Goal: Task Accomplishment & Management: Manage account settings

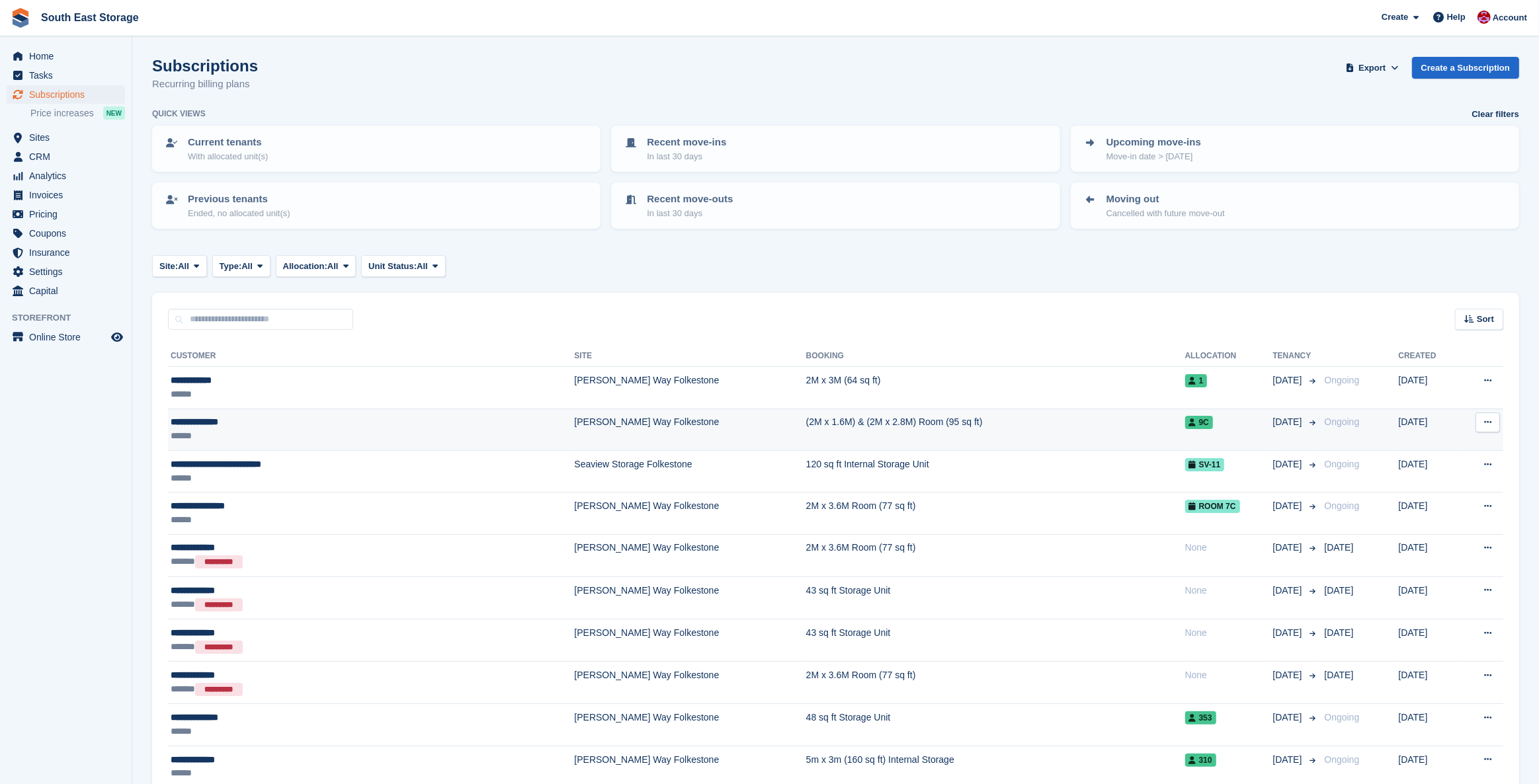
click at [226, 420] on div "**********" at bounding box center [296, 421] width 252 height 14
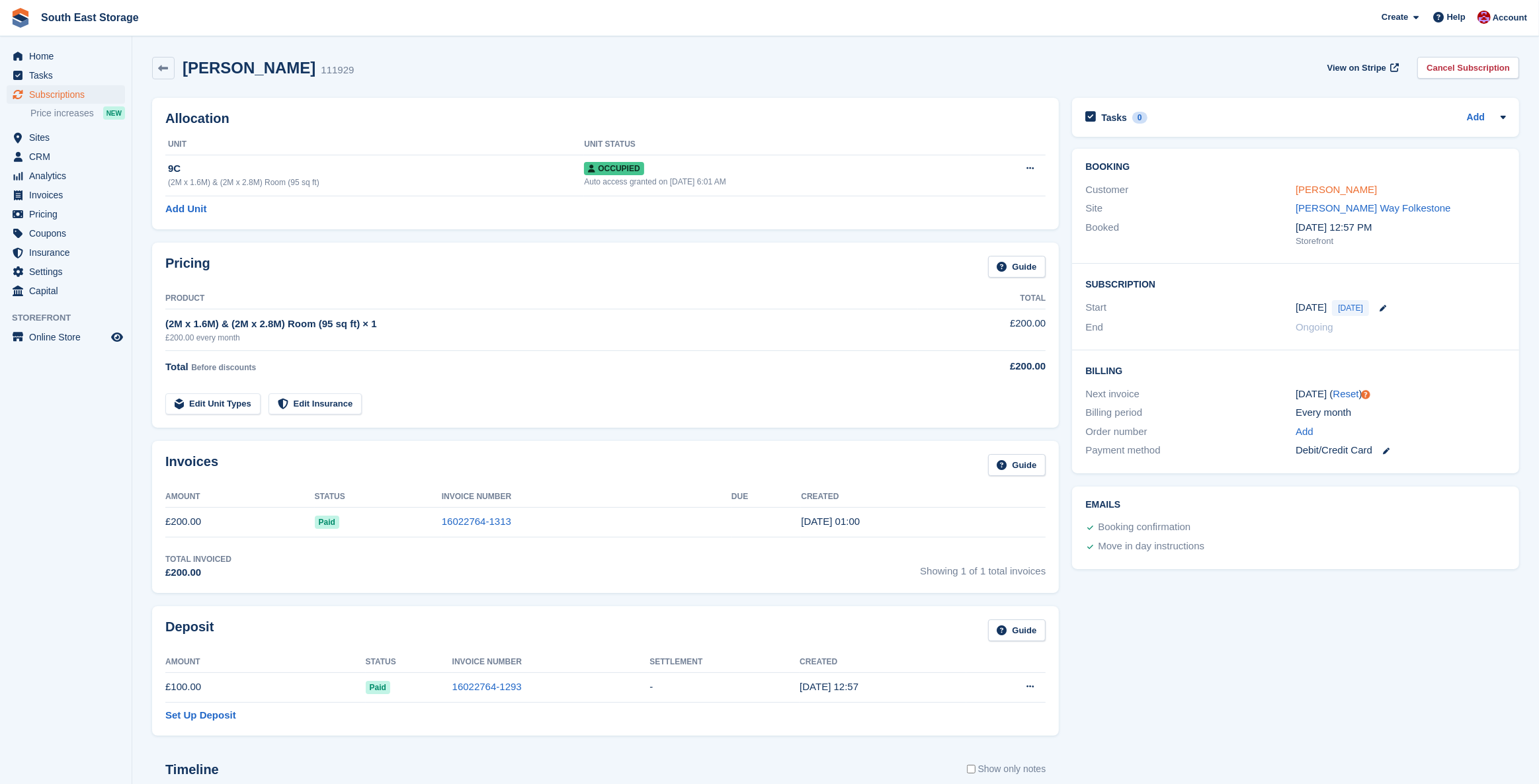
click at [1342, 188] on link "George Luxford" at bounding box center [1336, 189] width 81 height 11
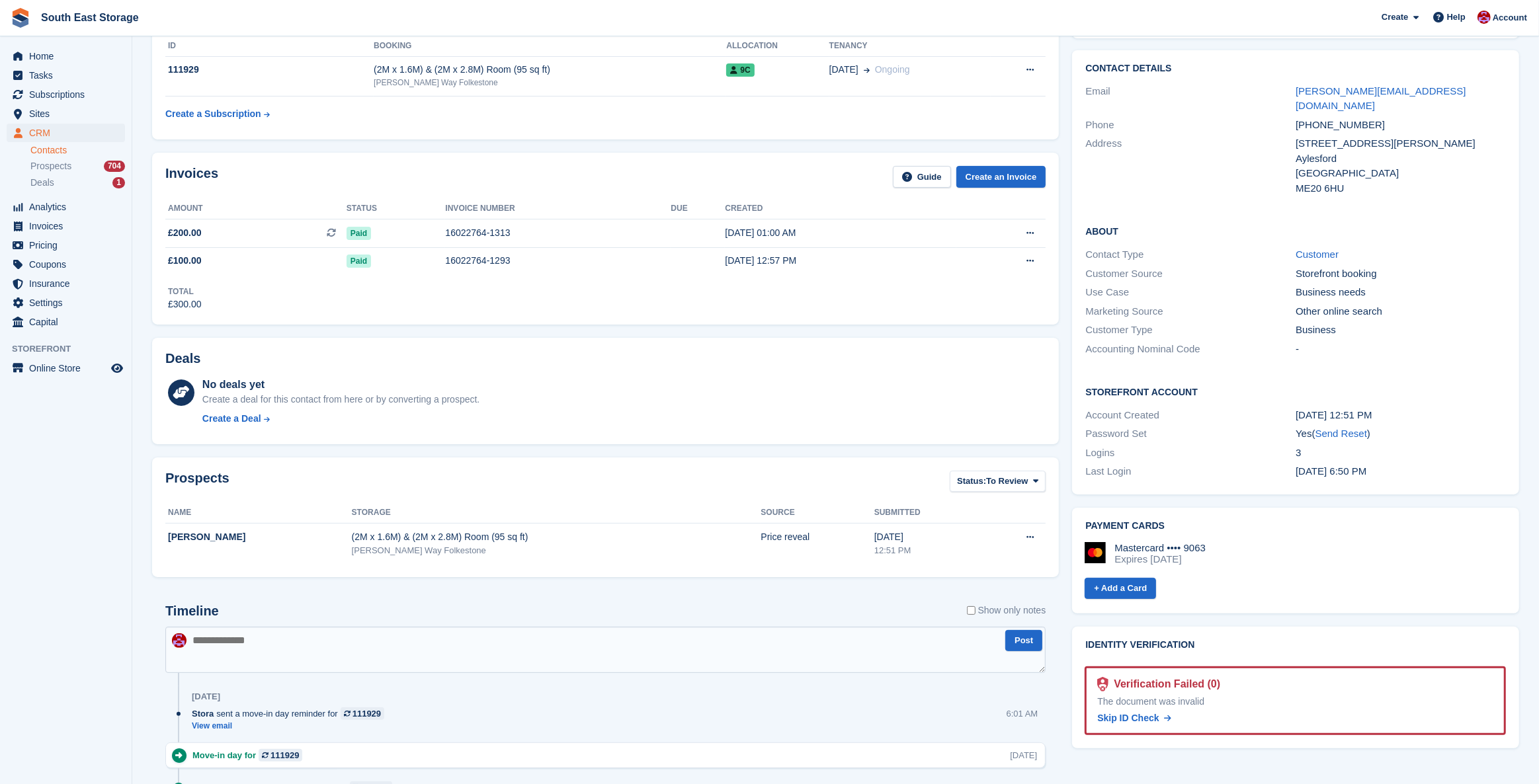
scroll to position [246, 0]
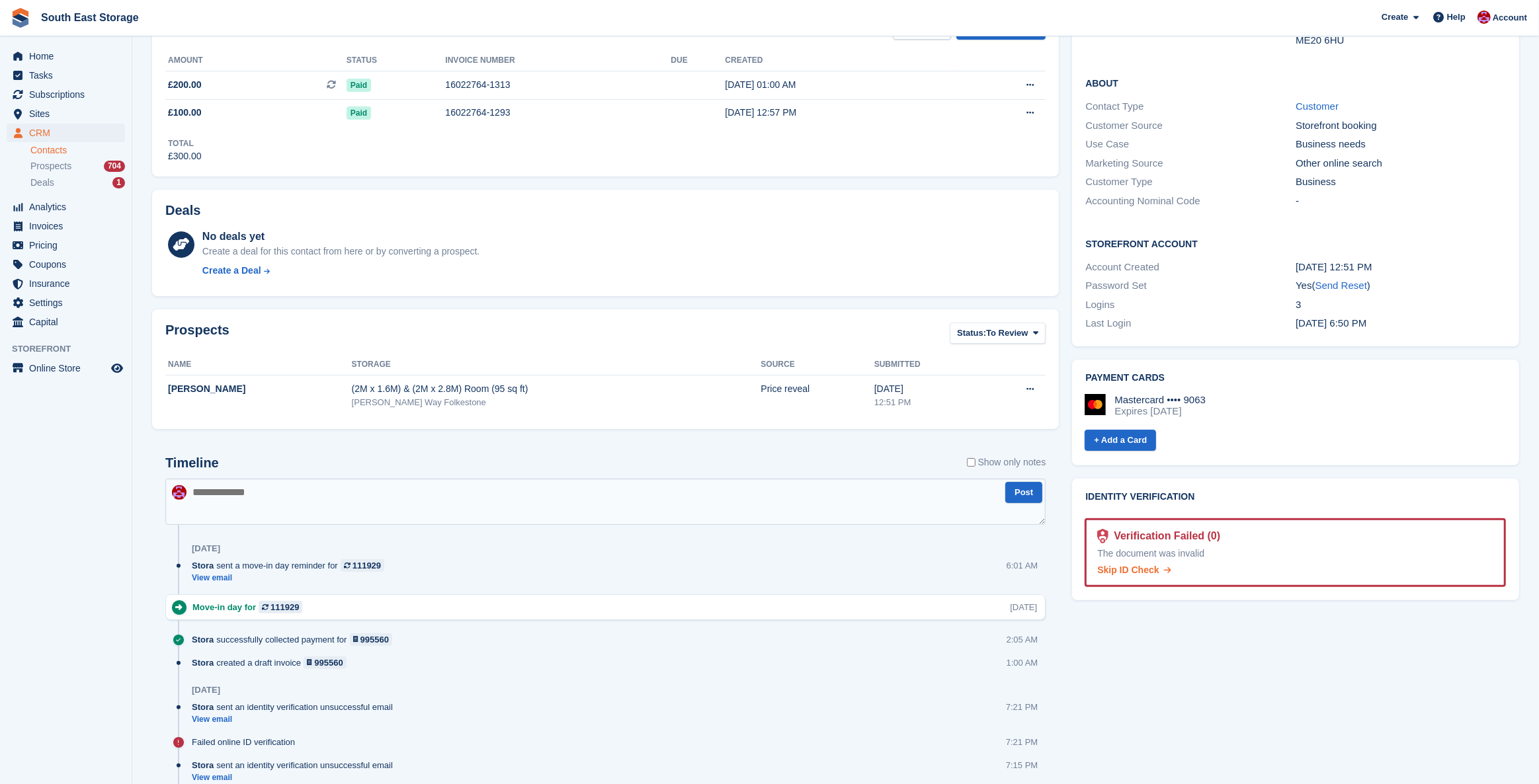
click at [1120, 565] on span "Skip ID Check" at bounding box center [1128, 570] width 61 height 10
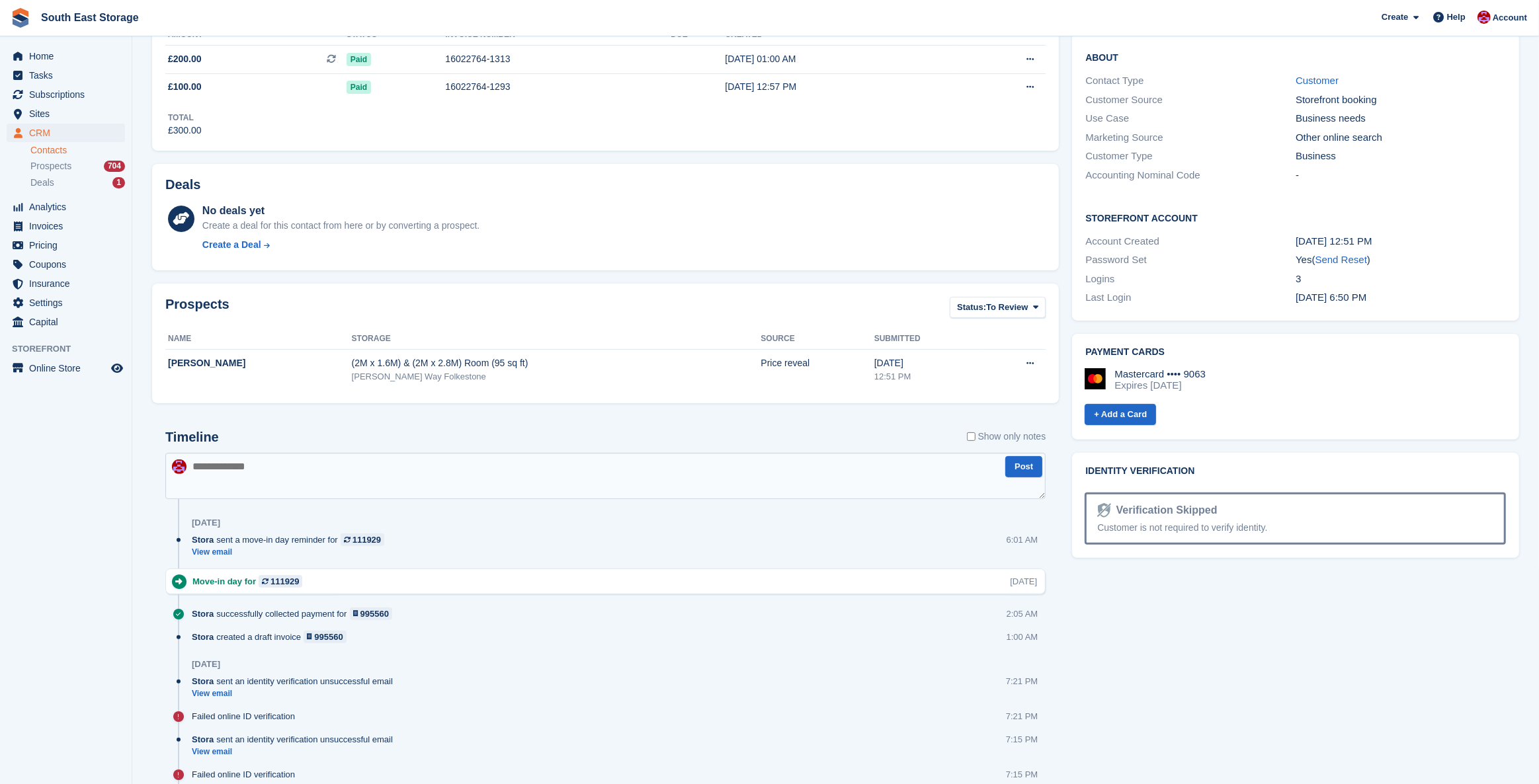
scroll to position [298, 0]
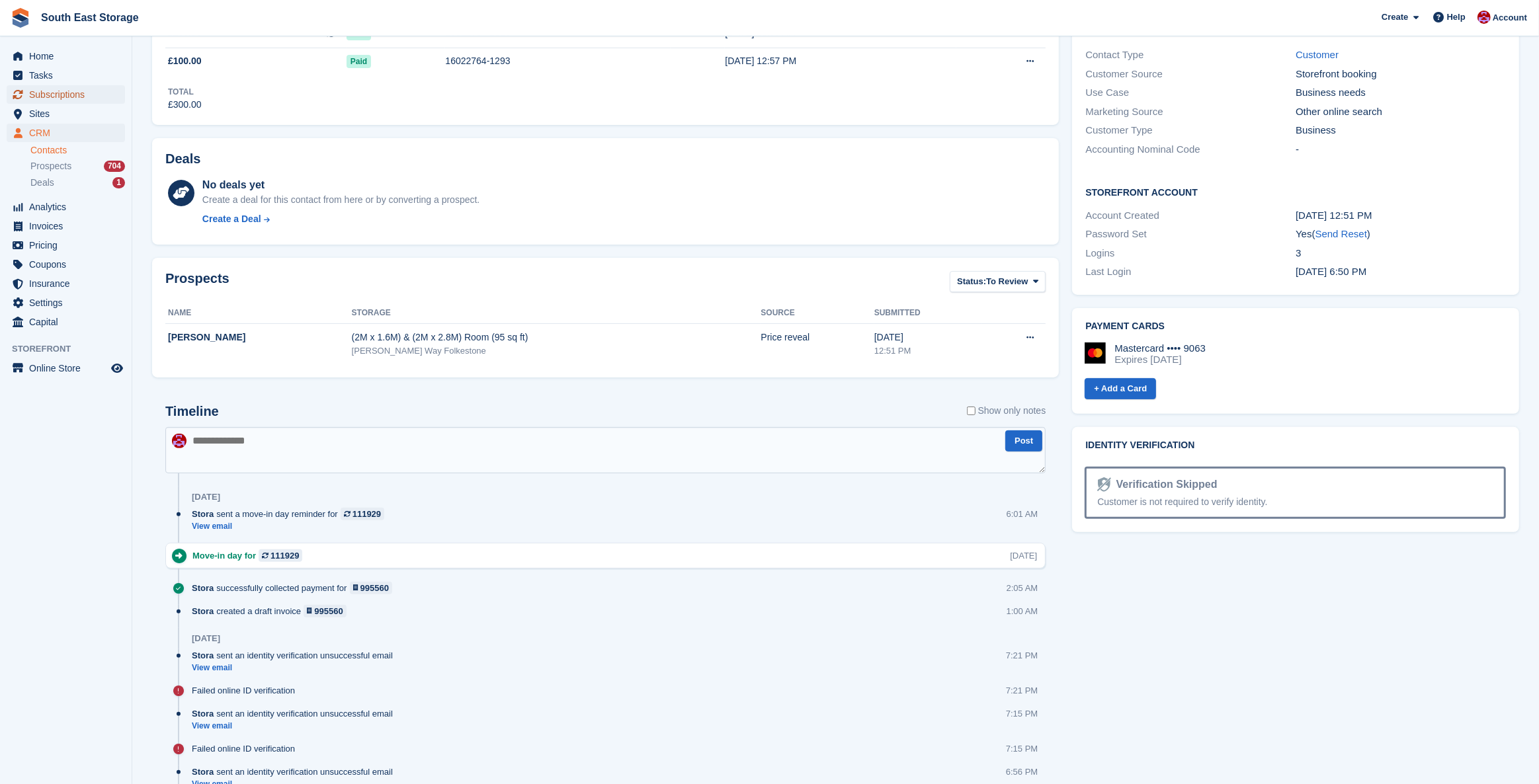
click at [43, 87] on span "Subscriptions" at bounding box center [69, 94] width 79 height 19
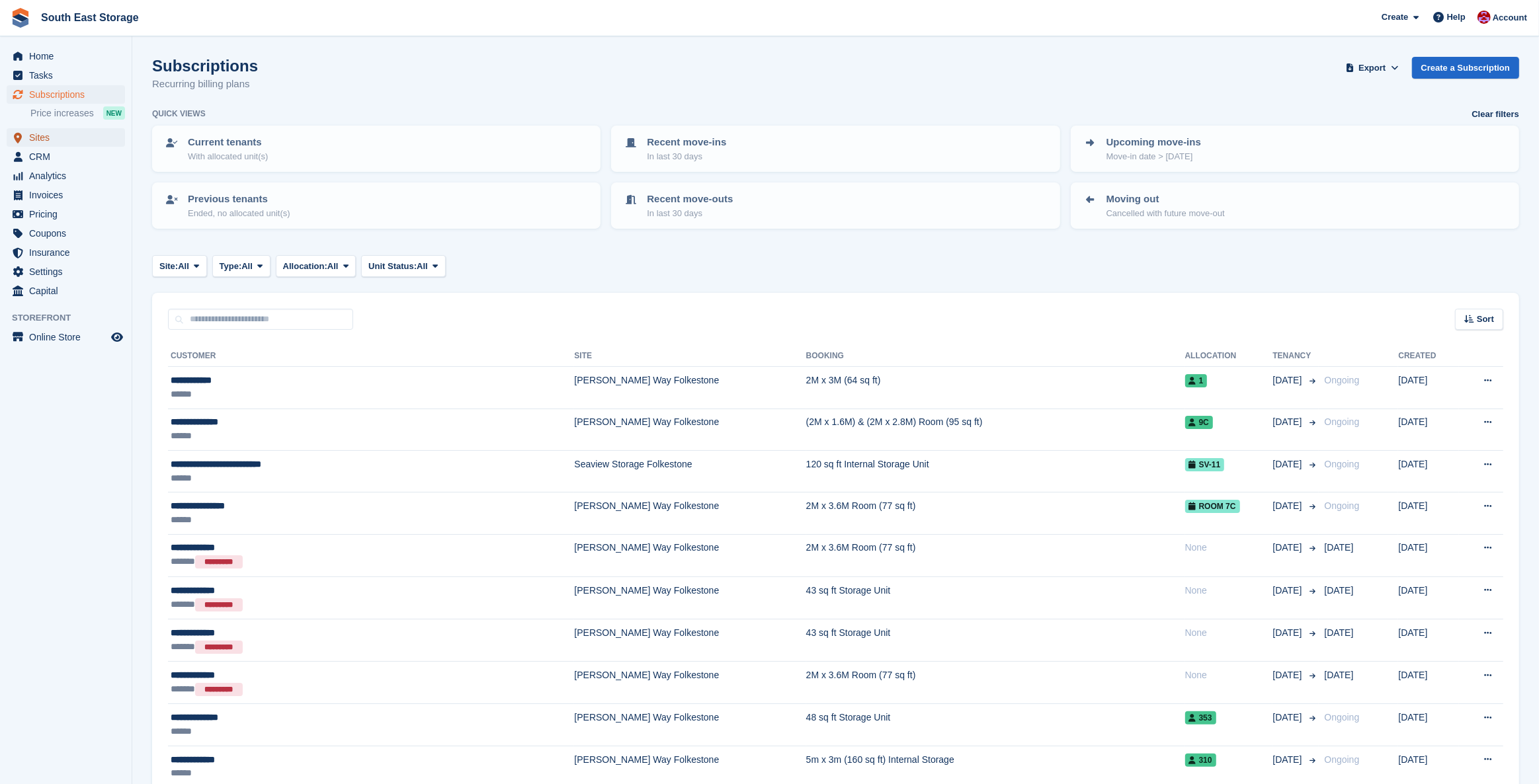
click at [43, 141] on span "Sites" at bounding box center [69, 137] width 79 height 19
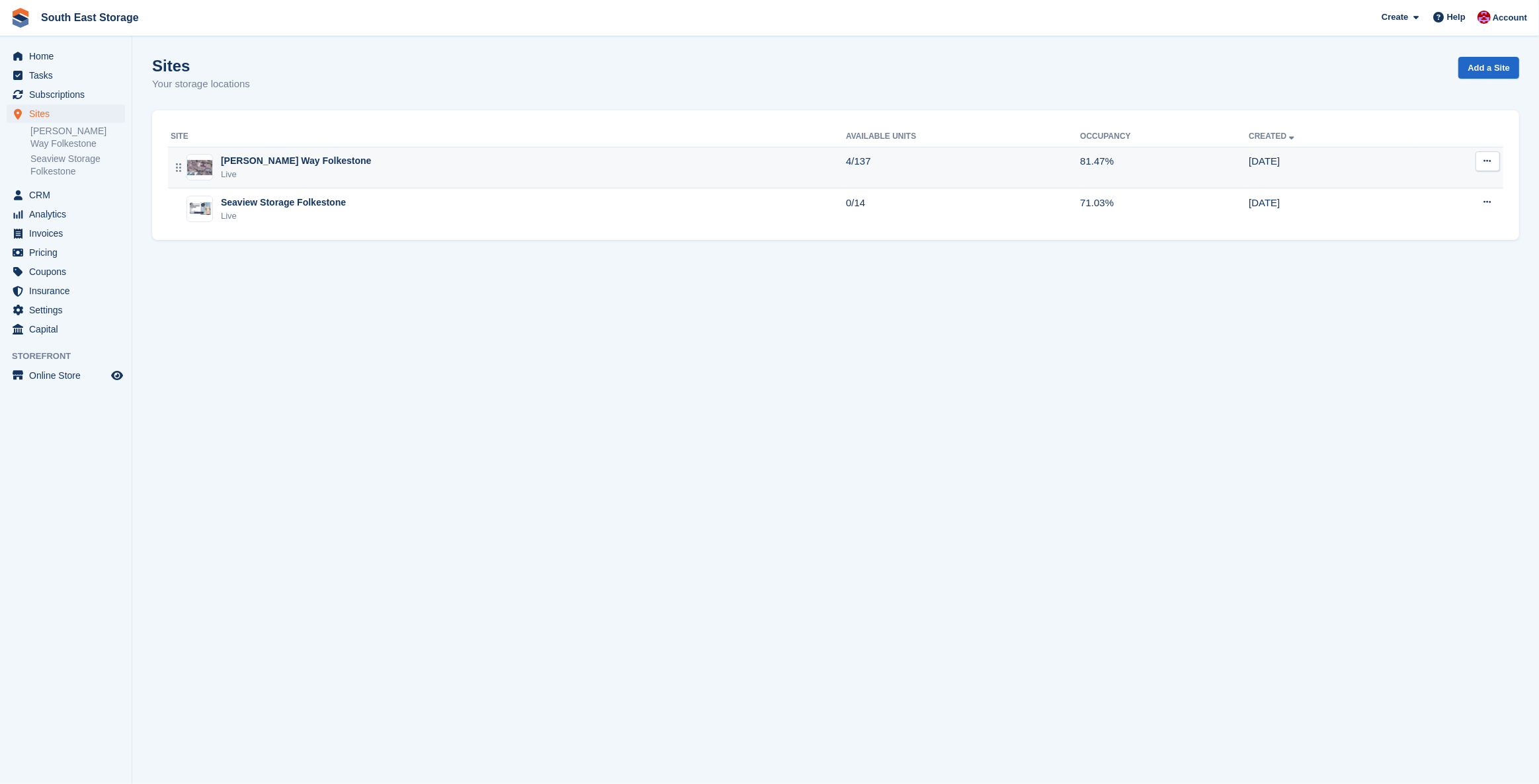
click at [272, 160] on div "[PERSON_NAME] Way Folkestone" at bounding box center [296, 160] width 150 height 14
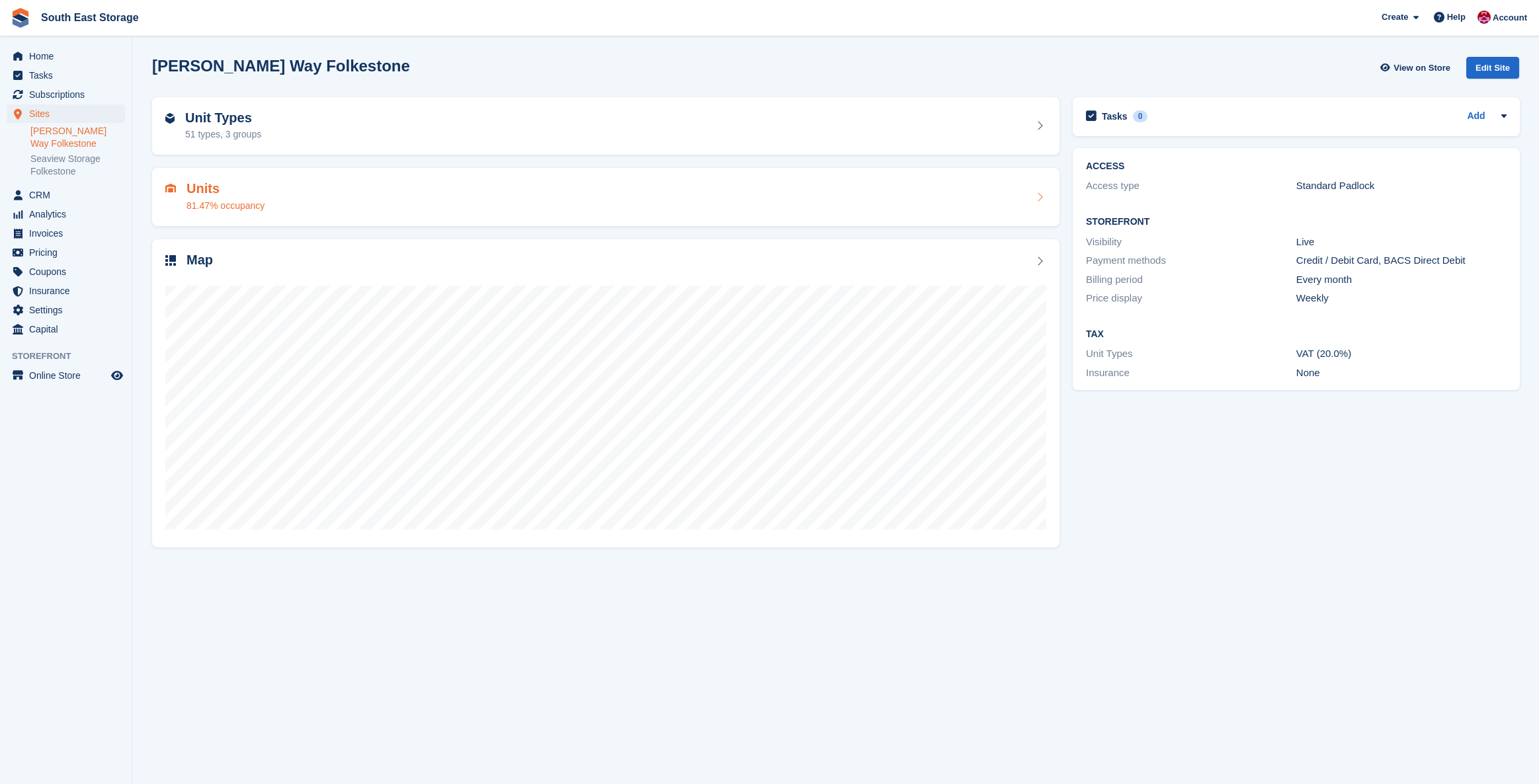
click at [200, 186] on h2 "Units" at bounding box center [225, 189] width 78 height 15
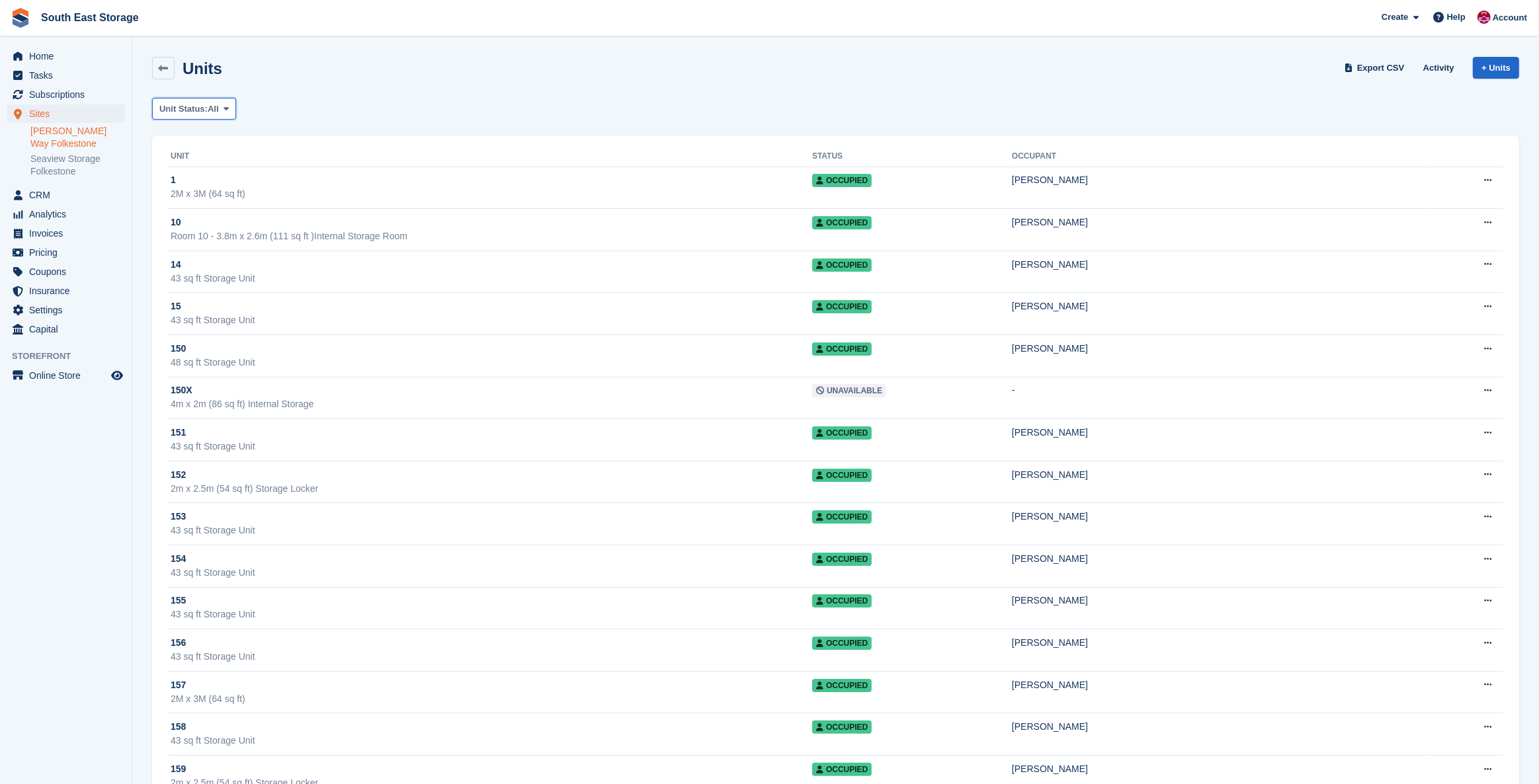
click at [229, 104] on icon at bounding box center [225, 109] width 5 height 9
click at [219, 164] on link "Available" at bounding box center [216, 164] width 115 height 24
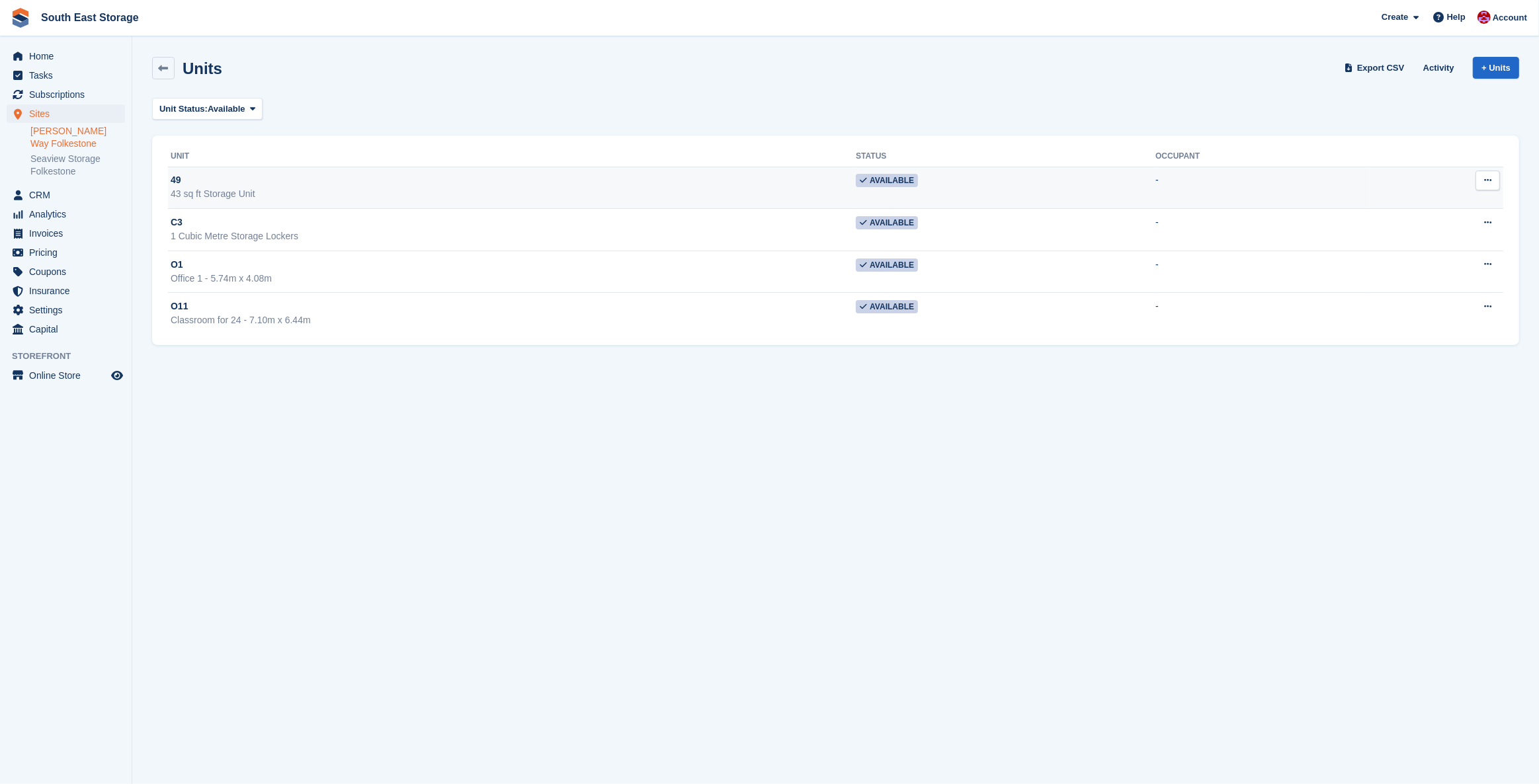
click at [227, 183] on div "49" at bounding box center [513, 180] width 685 height 14
